Goal: Information Seeking & Learning: Learn about a topic

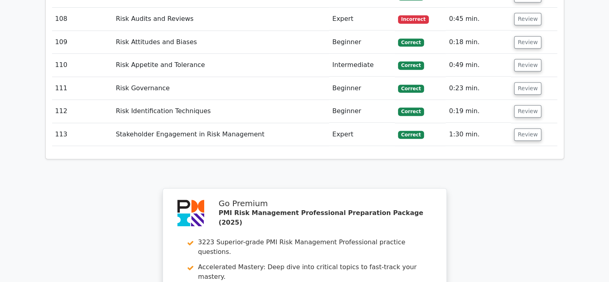
scroll to position [6570, 0]
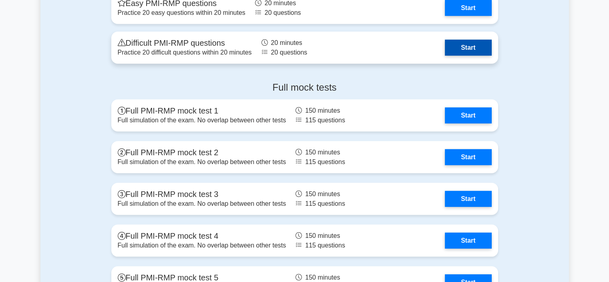
click at [477, 46] on link "Start" at bounding box center [468, 48] width 46 height 16
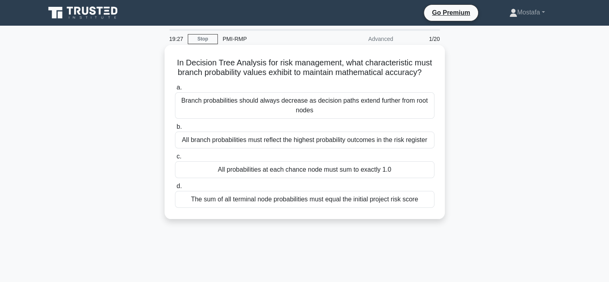
click at [418, 178] on div "All probabilities at each chance node must sum to exactly 1.0" at bounding box center [305, 169] width 260 height 17
click at [175, 159] on input "c. All probabilities at each chance node must sum to exactly 1.0" at bounding box center [175, 156] width 0 height 5
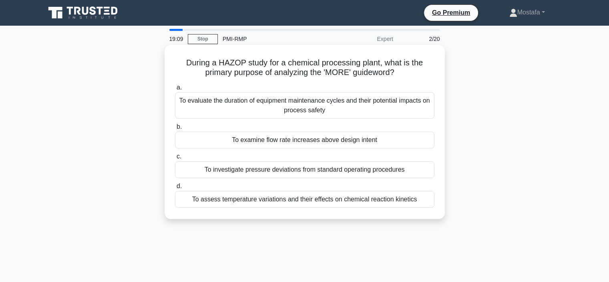
click at [425, 141] on div "To examine flow rate increases above design intent" at bounding box center [305, 139] width 260 height 17
click at [175, 129] on input "b. To examine flow rate increases above design intent" at bounding box center [175, 126] width 0 height 5
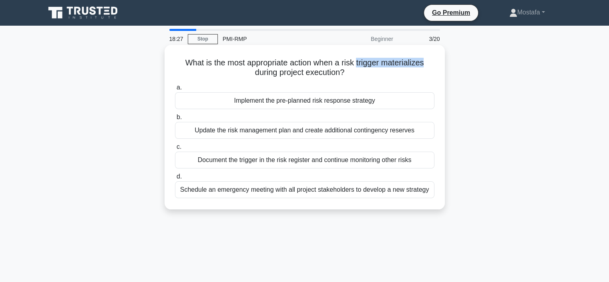
drag, startPoint x: 357, startPoint y: 64, endPoint x: 431, endPoint y: 64, distance: 73.7
click at [431, 64] on h5 "What is the most appropriate action when a risk trigger materializes during pro…" at bounding box center [304, 68] width 261 height 20
copy h5 "trigger materializes"
click at [427, 103] on div "Implement the pre-planned risk response strategy" at bounding box center [305, 100] width 260 height 17
click at [175, 90] on input "a. Implement the pre-planned risk response strategy" at bounding box center [175, 87] width 0 height 5
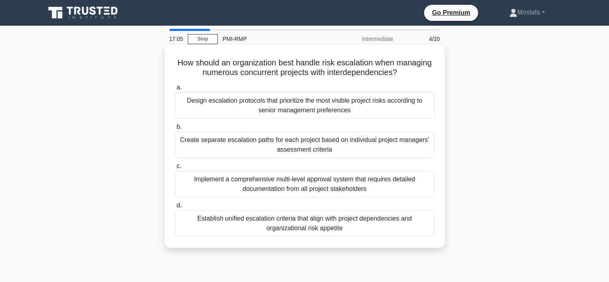
click at [421, 225] on div "Establish unified escalation criteria that align with project dependencies and …" at bounding box center [305, 223] width 260 height 26
click at [175, 208] on input "d. Establish unified escalation criteria that align with project dependencies a…" at bounding box center [175, 205] width 0 height 5
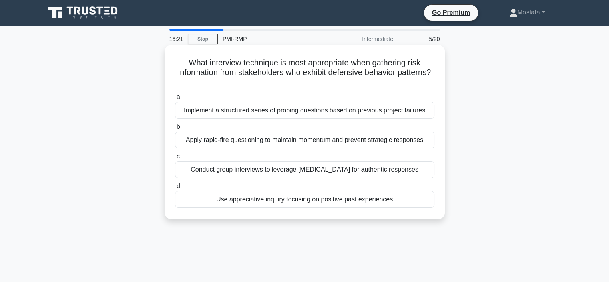
click at [424, 201] on div "Use appreciative inquiry focusing on positive past experiences" at bounding box center [305, 199] width 260 height 17
click at [175, 189] on input "d. Use appreciative inquiry focusing on positive past experiences" at bounding box center [175, 186] width 0 height 5
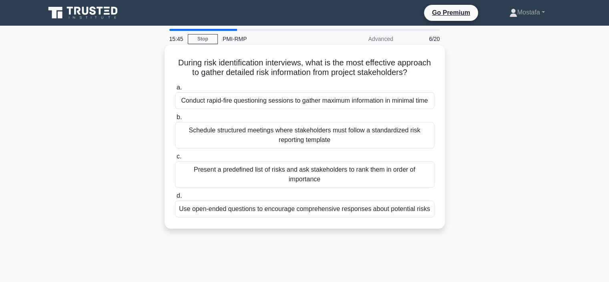
click at [425, 217] on div "Use open-ended questions to encourage comprehensive responses about potential r…" at bounding box center [305, 208] width 260 height 17
click at [175, 198] on input "d. Use open-ended questions to encourage comprehensive responses about potentia…" at bounding box center [175, 195] width 0 height 5
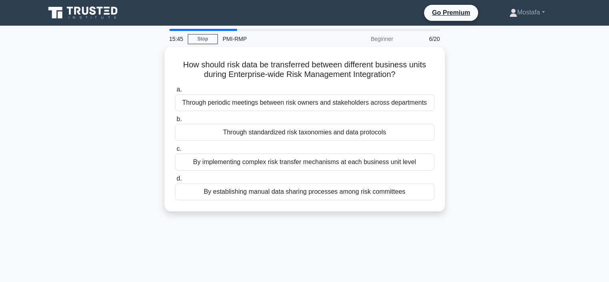
click at [425, 221] on div "15:45 Stop PMI-RMP Beginner 6/20 How should risk data be transferred between di…" at bounding box center [304, 229] width 529 height 401
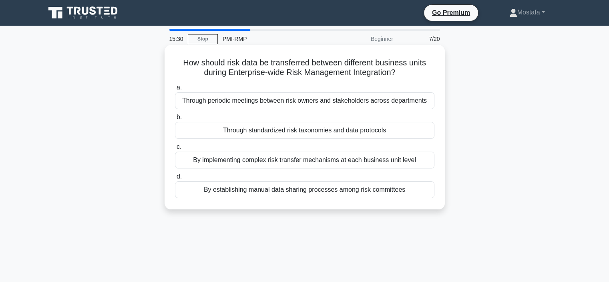
click at [419, 131] on div "Through standardized risk taxonomies and data protocols" at bounding box center [305, 130] width 260 height 17
click at [175, 120] on input "b. Through standardized risk taxonomies and data protocols" at bounding box center [175, 117] width 0 height 5
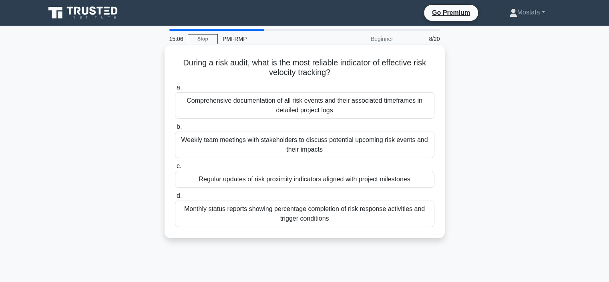
click at [422, 183] on div "Regular updates of risk proximity indicators aligned with project milestones" at bounding box center [305, 179] width 260 height 17
click at [175, 169] on input "c. Regular updates of risk proximity indicators aligned with project milestones" at bounding box center [175, 165] width 0 height 5
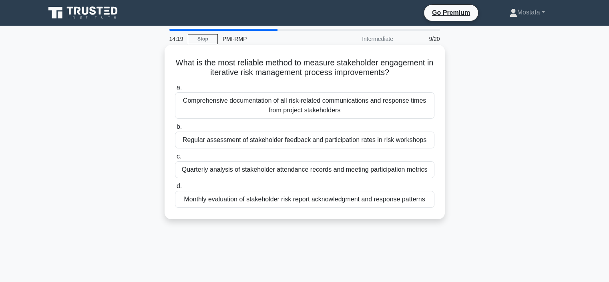
click at [428, 142] on div "Regular assessment of stakeholder feedback and participation rates in risk work…" at bounding box center [305, 139] width 260 height 17
click at [175, 129] on input "b. Regular assessment of stakeholder feedback and participation rates in risk w…" at bounding box center [175, 126] width 0 height 5
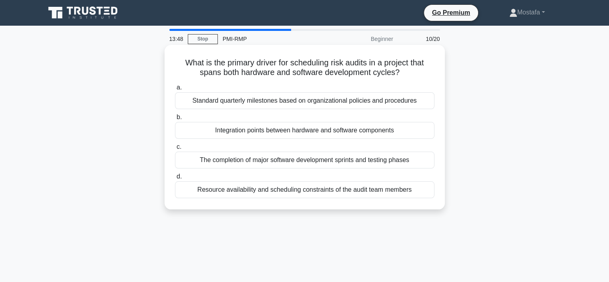
click at [419, 133] on div "Integration points between hardware and software components" at bounding box center [305, 130] width 260 height 17
click at [175, 120] on input "b. Integration points between hardware and software components" at bounding box center [175, 117] width 0 height 5
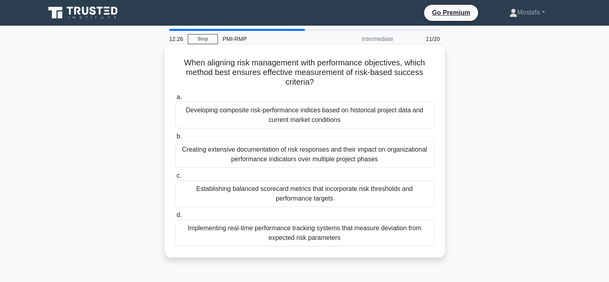
click at [426, 200] on div "Establishing balanced scorecard metrics that incorporate risk thresholds and pe…" at bounding box center [305, 193] width 260 height 26
click at [175, 178] on input "c. Establishing balanced scorecard metrics that incorporate risk thresholds and…" at bounding box center [175, 175] width 0 height 5
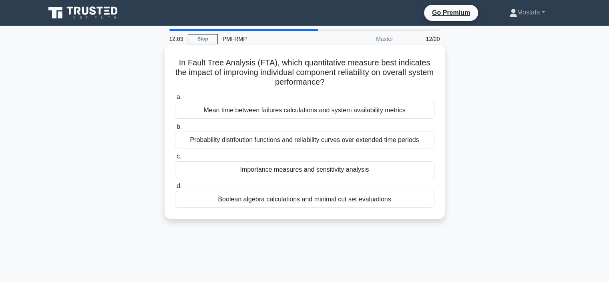
click at [422, 202] on div "Boolean algebra calculations and minimal cut set evaluations" at bounding box center [305, 199] width 260 height 17
click at [175, 189] on input "d. Boolean algebra calculations and minimal cut set evaluations" at bounding box center [175, 186] width 0 height 5
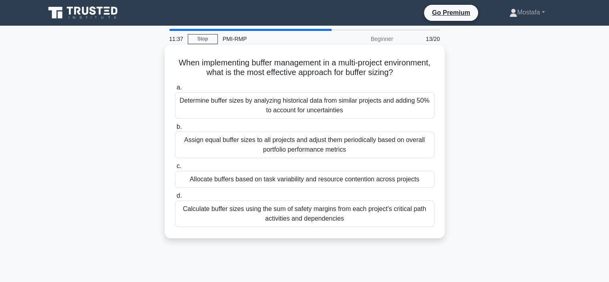
click at [428, 178] on div "Allocate buffers based on task variability and resource contention across proje…" at bounding box center [305, 179] width 260 height 17
click at [175, 169] on input "c. Allocate buffers based on task variability and resource contention across pr…" at bounding box center [175, 165] width 0 height 5
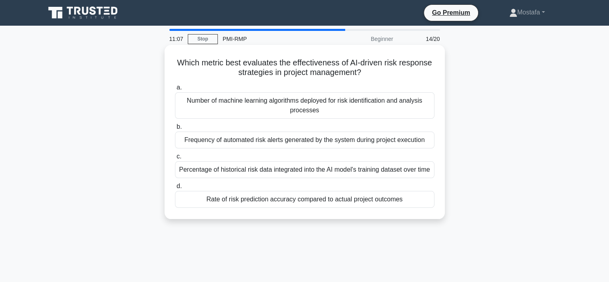
click at [423, 208] on div "Rate of risk prediction accuracy compared to actual project outcomes" at bounding box center [305, 199] width 260 height 17
click at [175, 189] on input "d. Rate of risk prediction accuracy compared to actual project outcomes" at bounding box center [175, 186] width 0 height 5
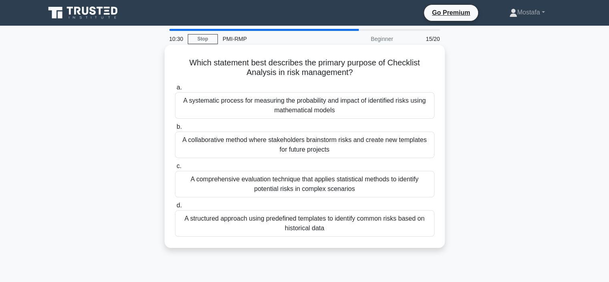
click at [422, 232] on div "A structured approach using predefined templates to identify common risks based…" at bounding box center [305, 223] width 260 height 26
click at [175, 208] on input "d. A structured approach using predefined templates to identify common risks ba…" at bounding box center [175, 205] width 0 height 5
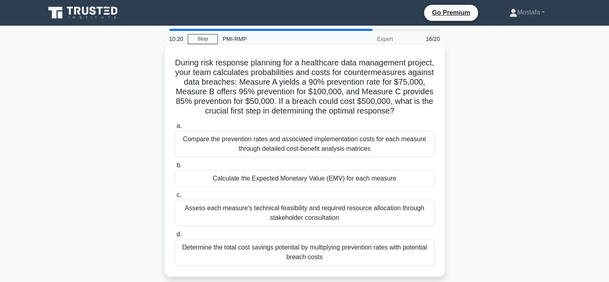
click at [424, 187] on div "Calculate the Expected Monetary Value (EMV) for each measure" at bounding box center [305, 178] width 260 height 17
click at [175, 168] on input "b. Calculate the Expected Monetary Value (EMV) for each measure" at bounding box center [175, 165] width 0 height 5
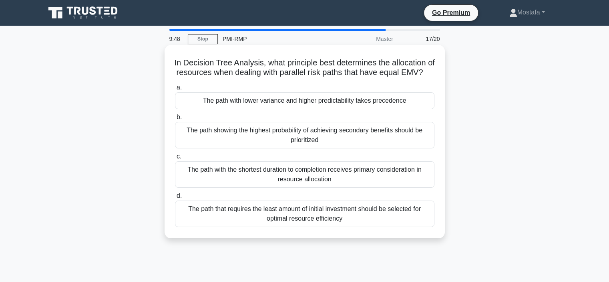
click at [426, 188] on div "The path with the shortest duration to completion receives primary consideratio…" at bounding box center [305, 174] width 260 height 26
click at [175, 159] on input "c. The path with the shortest duration to completion receives primary considera…" at bounding box center [175, 156] width 0 height 5
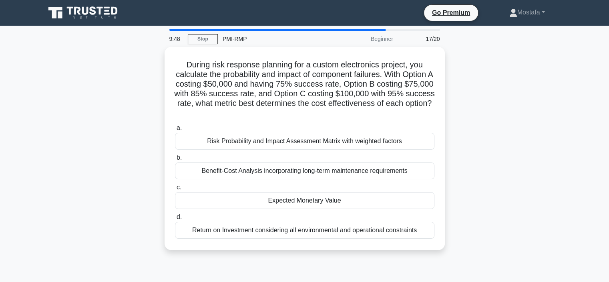
click at [426, 191] on label "c. Expected Monetary Value" at bounding box center [305, 195] width 260 height 26
click at [175, 190] on input "c. Expected Monetary Value" at bounding box center [175, 187] width 0 height 5
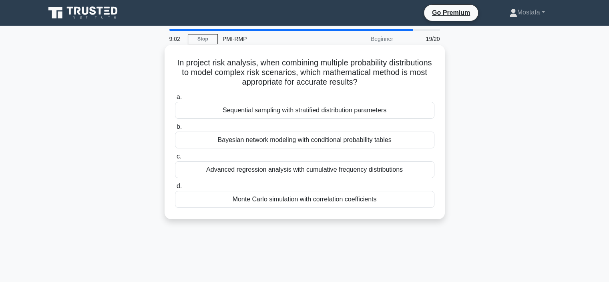
click at [426, 144] on div "Bayesian network modeling with conditional probability tables" at bounding box center [305, 139] width 260 height 17
click at [175, 129] on input "b. Bayesian network modeling with conditional probability tables" at bounding box center [175, 126] width 0 height 5
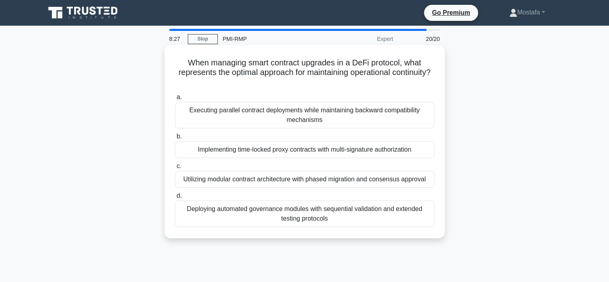
click at [428, 180] on div "Utilizing modular contract architecture with phased migration and consensus app…" at bounding box center [305, 179] width 260 height 17
click at [175, 169] on input "c. Utilizing modular contract architecture with phased migration and consensus …" at bounding box center [175, 165] width 0 height 5
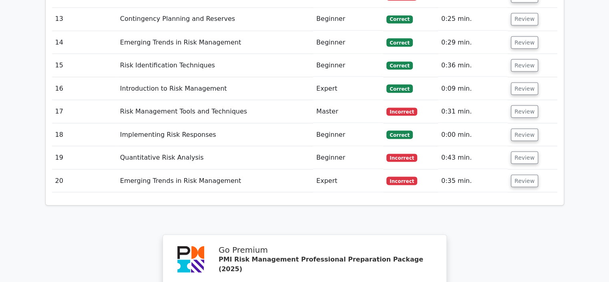
scroll to position [1403, 0]
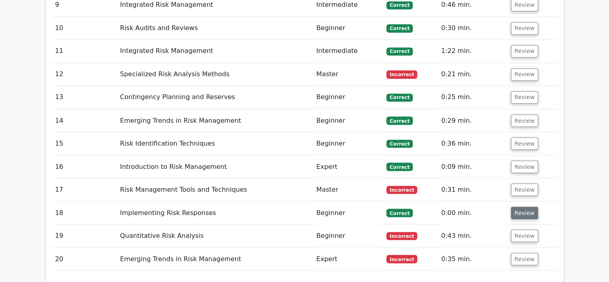
click at [524, 206] on button "Review" at bounding box center [524, 212] width 27 height 12
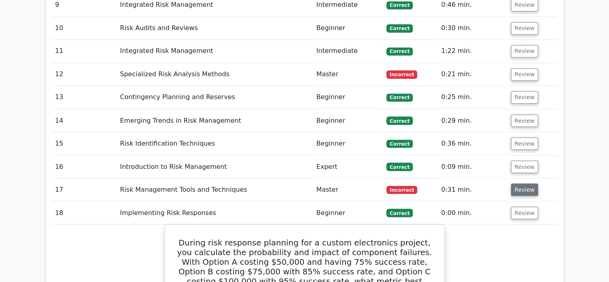
click at [521, 183] on button "Review" at bounding box center [524, 189] width 27 height 12
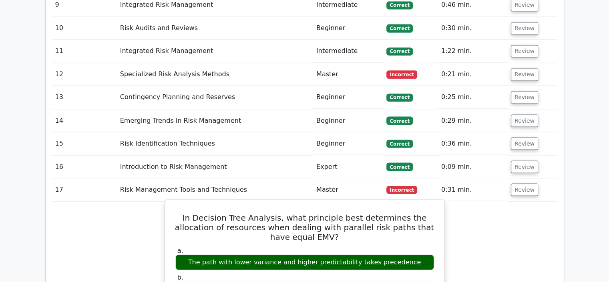
drag, startPoint x: 319, startPoint y: 185, endPoint x: 356, endPoint y: 185, distance: 36.9
click at [356, 254] on div "The path with lower variance and higher predictability takes precedence" at bounding box center [305, 262] width 259 height 16
copy div "predictability"
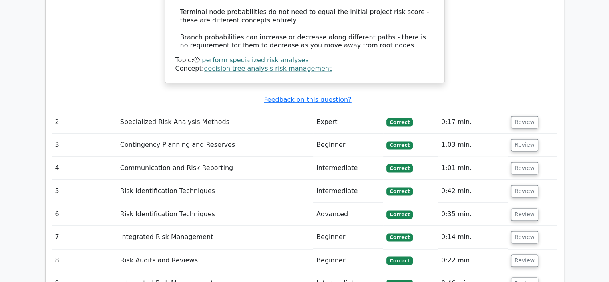
scroll to position [1242, 0]
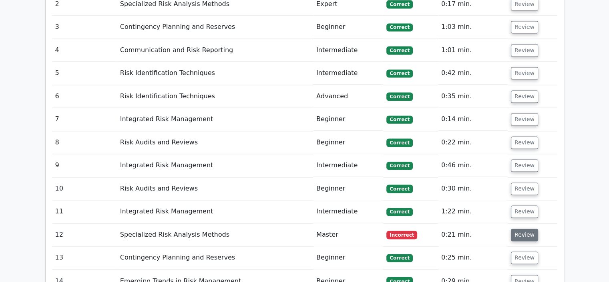
click at [521, 228] on button "Review" at bounding box center [524, 234] width 27 height 12
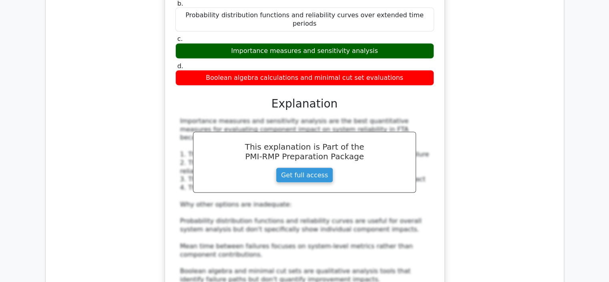
scroll to position [1683, 0]
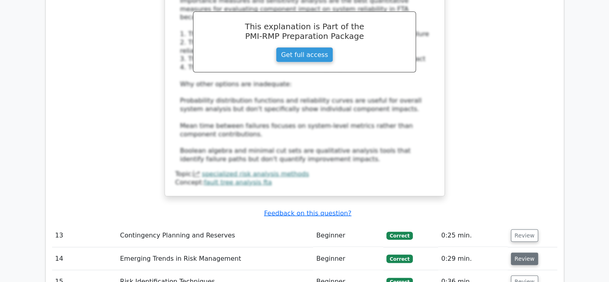
click at [514, 252] on button "Review" at bounding box center [524, 258] width 27 height 12
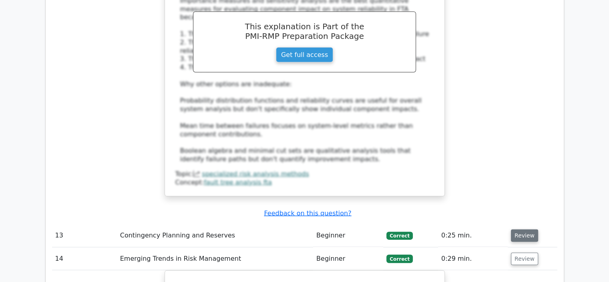
click at [525, 229] on button "Review" at bounding box center [524, 235] width 27 height 12
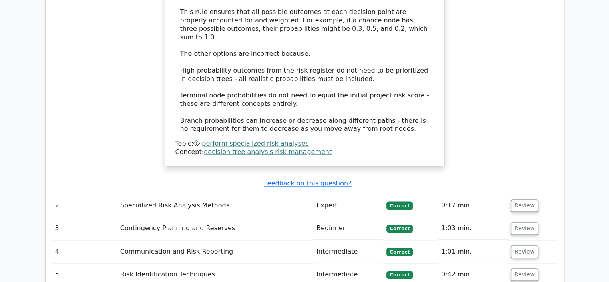
scroll to position [1042, 0]
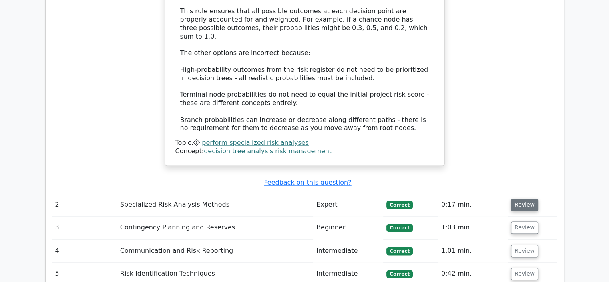
click at [523, 198] on button "Review" at bounding box center [524, 204] width 27 height 12
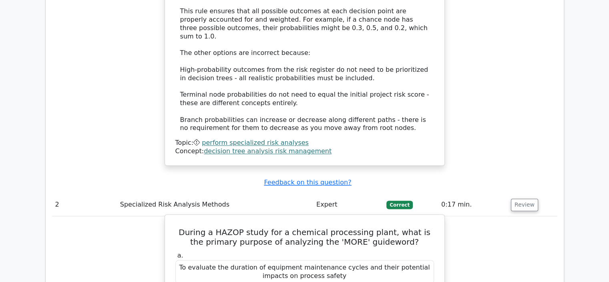
scroll to position [1082, 0]
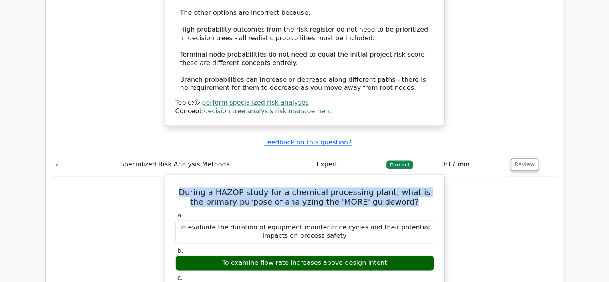
drag, startPoint x: 405, startPoint y: 136, endPoint x: 176, endPoint y: 123, distance: 229.2
click at [176, 187] on h5 "During a HAZOP study for a chemical processing plant, what is the primary purpo…" at bounding box center [305, 196] width 260 height 19
copy h5 "During a HAZOP study for a chemical processing plant, what is the primary purpo…"
drag, startPoint x: 389, startPoint y: 196, endPoint x: 200, endPoint y: 195, distance: 188.3
click at [200, 255] on div "To examine flow rate increases above design intent" at bounding box center [305, 263] width 259 height 16
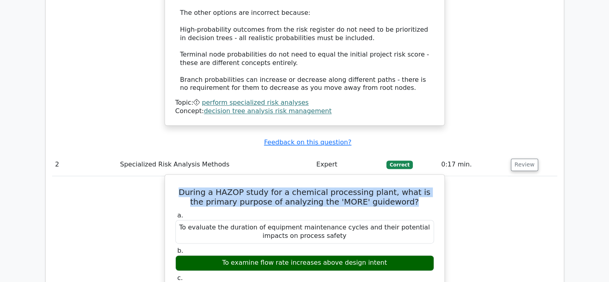
copy div "To examine flow rate increases above design intent"
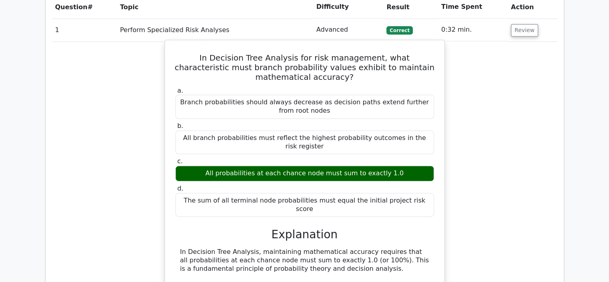
scroll to position [761, 0]
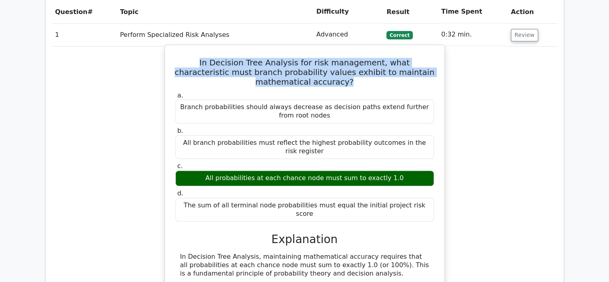
drag, startPoint x: 432, startPoint y: 44, endPoint x: 167, endPoint y: 32, distance: 265.1
click at [167, 44] on div "In Decision Tree Analysis for risk management, what characteristic must branch …" at bounding box center [305, 244] width 281 height 400
copy h5 "In Decision Tree Analysis for risk management, what characteristic must branch …"
drag, startPoint x: 409, startPoint y: 130, endPoint x: 183, endPoint y: 132, distance: 225.6
click at [183, 170] on div "All probabilities at each chance node must sum to exactly 1.0" at bounding box center [305, 178] width 259 height 16
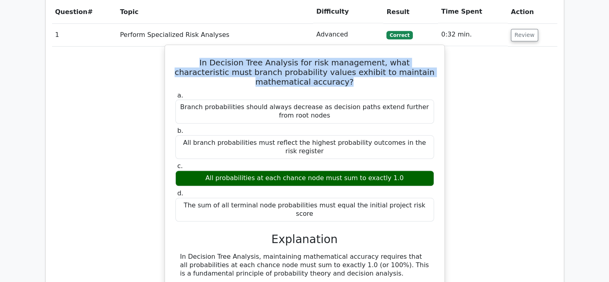
copy div "All probabilities at each chance node must sum to exactly 1.0"
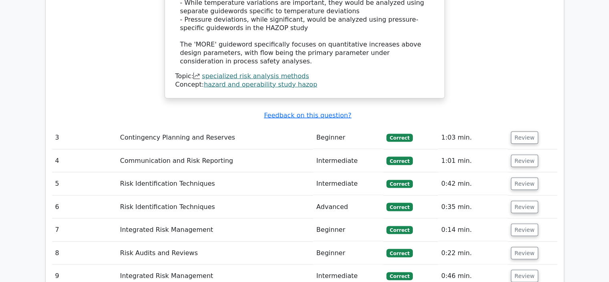
scroll to position [1603, 0]
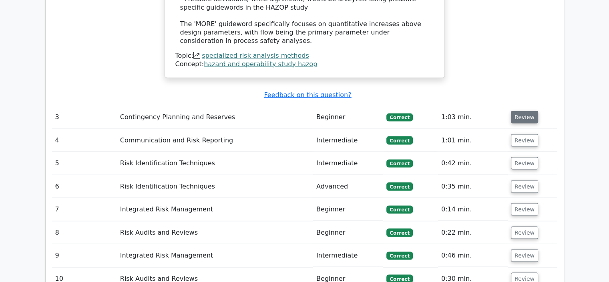
click at [515, 111] on button "Review" at bounding box center [524, 117] width 27 height 12
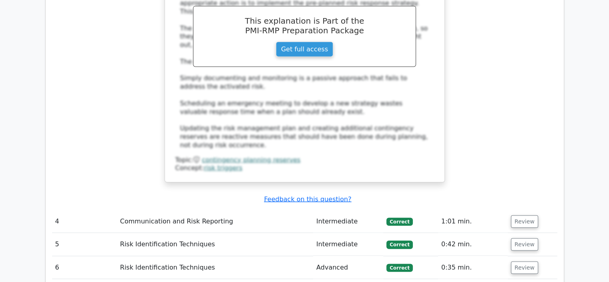
scroll to position [1923, 0]
click at [518, 214] on button "Review" at bounding box center [524, 220] width 27 height 12
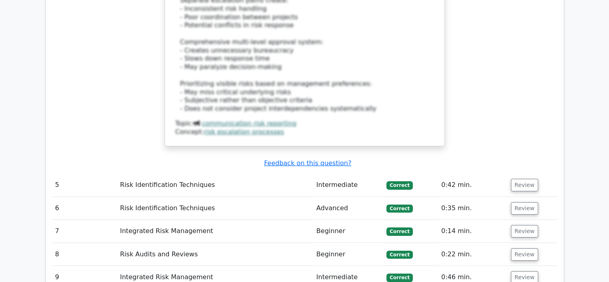
scroll to position [2484, 0]
click at [527, 178] on button "Review" at bounding box center [524, 184] width 27 height 12
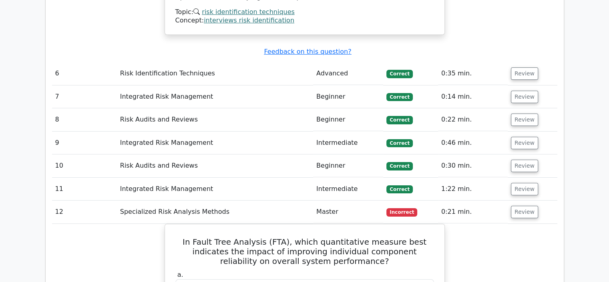
scroll to position [3086, 0]
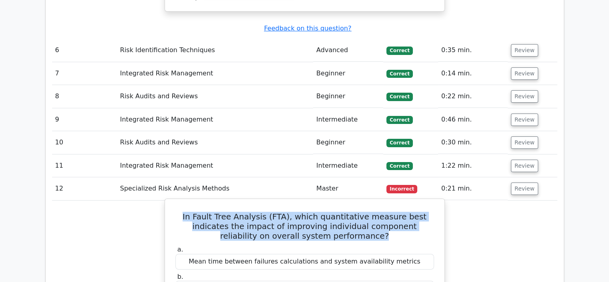
drag, startPoint x: 351, startPoint y: 98, endPoint x: 168, endPoint y: 75, distance: 184.6
copy h5 "In Fault Tree Analysis (FTA), which quantitative measure best indicates the imp…"
drag, startPoint x: 378, startPoint y: 179, endPoint x: 234, endPoint y: 180, distance: 143.5
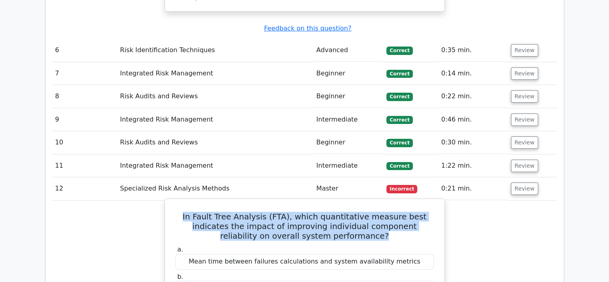
copy div "Importance measures and sensitivity analysis"
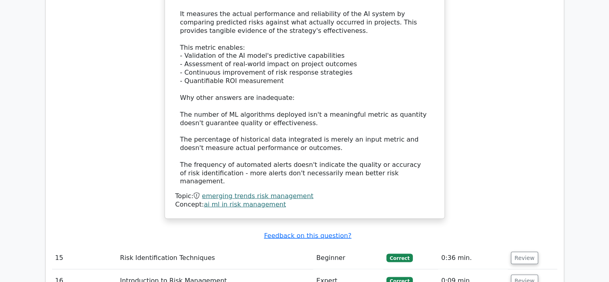
scroll to position [4488, 0]
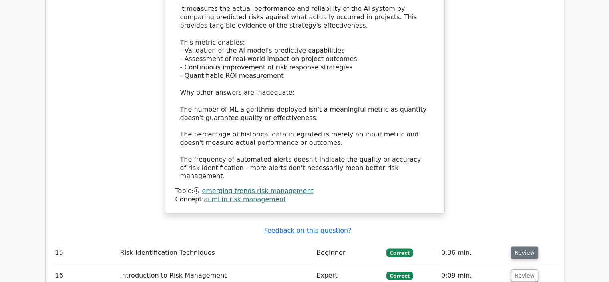
click at [529, 246] on button "Review" at bounding box center [524, 252] width 27 height 12
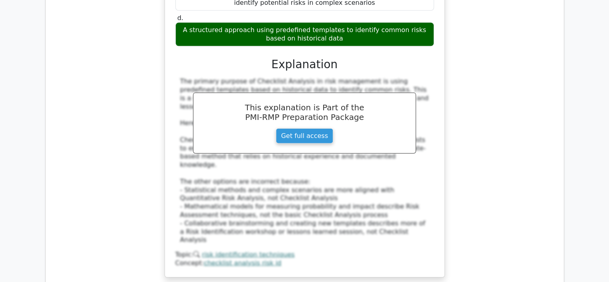
scroll to position [4889, 0]
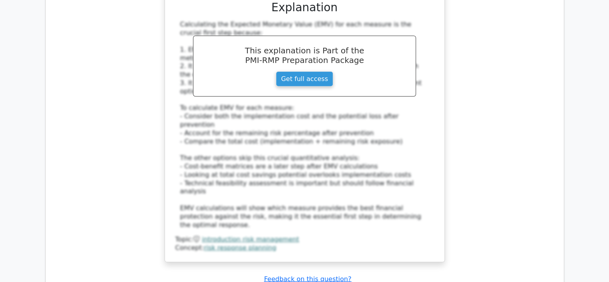
scroll to position [5450, 0]
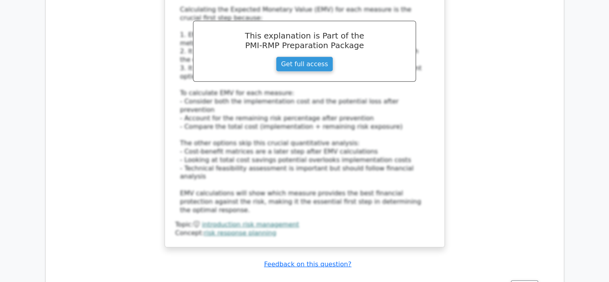
drag, startPoint x: 436, startPoint y: 56, endPoint x: 172, endPoint y: 48, distance: 264.2
copy h5 "In Decision Tree Analysis, what principle best determines the allocation of res…"
drag, startPoint x: 415, startPoint y: 81, endPoint x: 191, endPoint y: 80, distance: 224.0
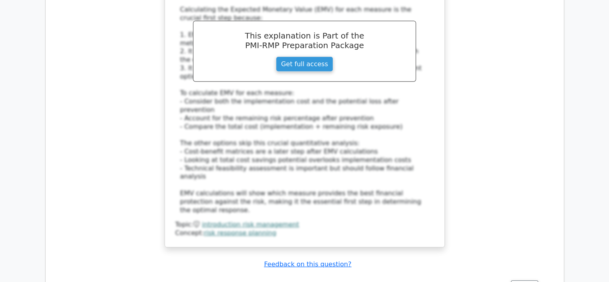
copy div "The path with lower variance and higher predictability takes precedence"
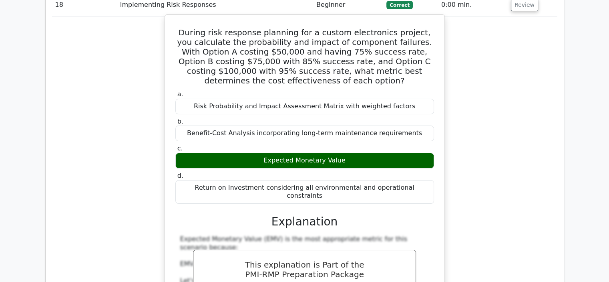
scroll to position [6291, 0]
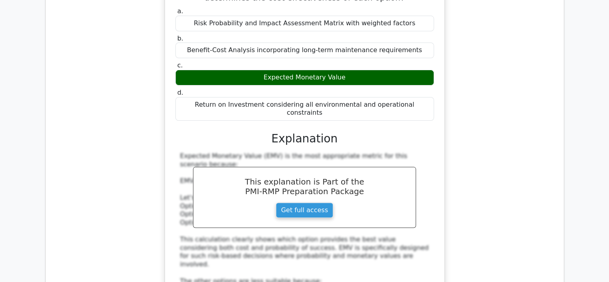
drag, startPoint x: 397, startPoint y: 125, endPoint x: 162, endPoint y: 105, distance: 236.0
drag, startPoint x: 391, startPoint y: 230, endPoint x: 213, endPoint y: 228, distance: 177.5
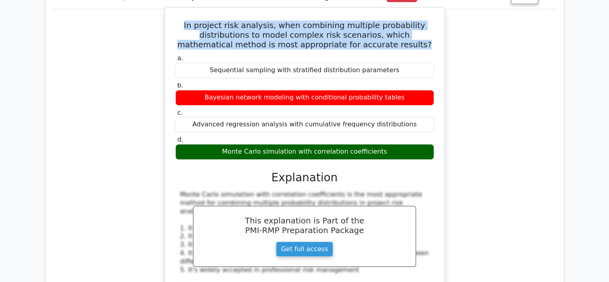
scroll to position [6692, 0]
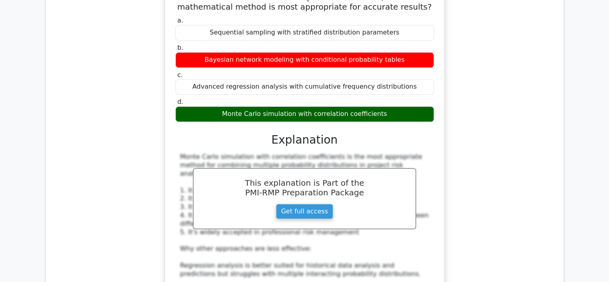
drag, startPoint x: 331, startPoint y: 126, endPoint x: 183, endPoint y: 99, distance: 150.4
drag, startPoint x: 421, startPoint y: 184, endPoint x: 179, endPoint y: 186, distance: 242.4
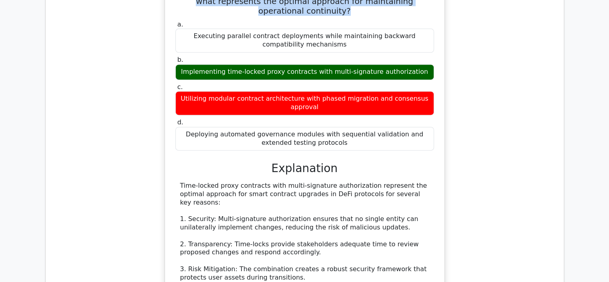
scroll to position [7293, 0]
